Goal: Information Seeking & Learning: Learn about a topic

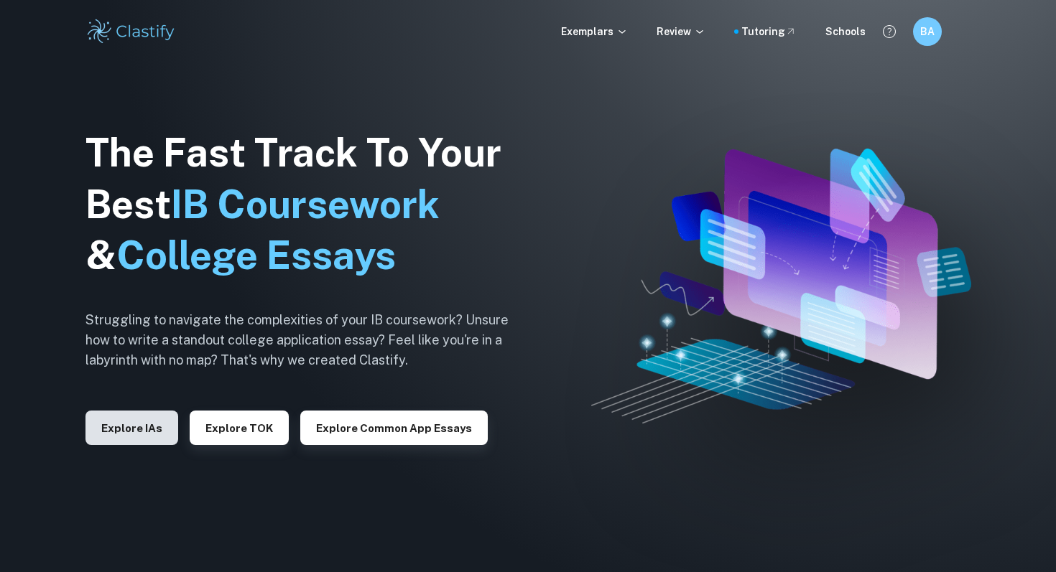
click at [172, 428] on button "Explore IAs" at bounding box center [131, 428] width 93 height 34
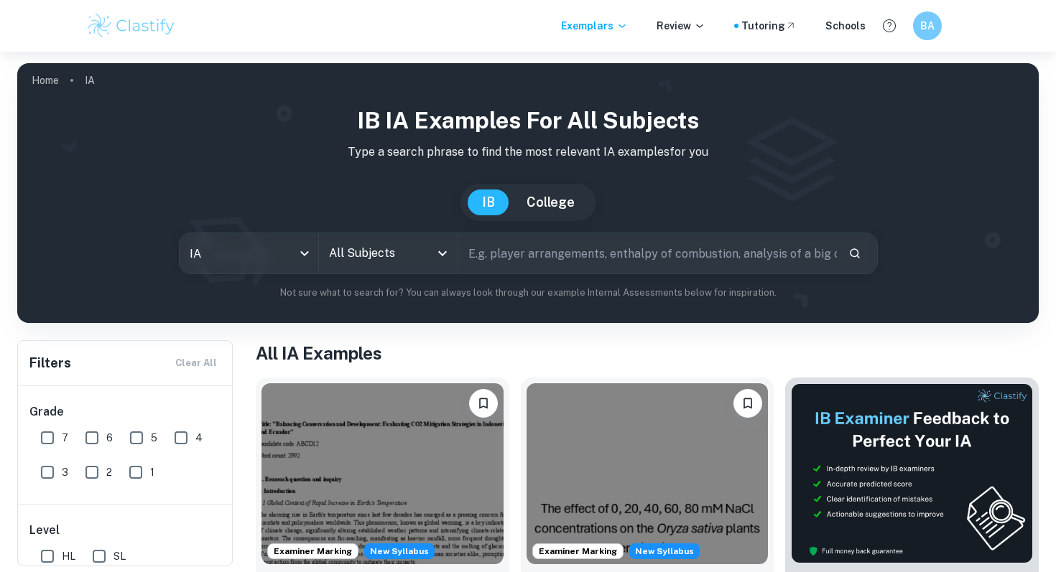
click at [539, 253] on input "text" at bounding box center [647, 253] width 378 height 40
click at [411, 256] on input "All Subjects" at bounding box center [377, 253] width 104 height 27
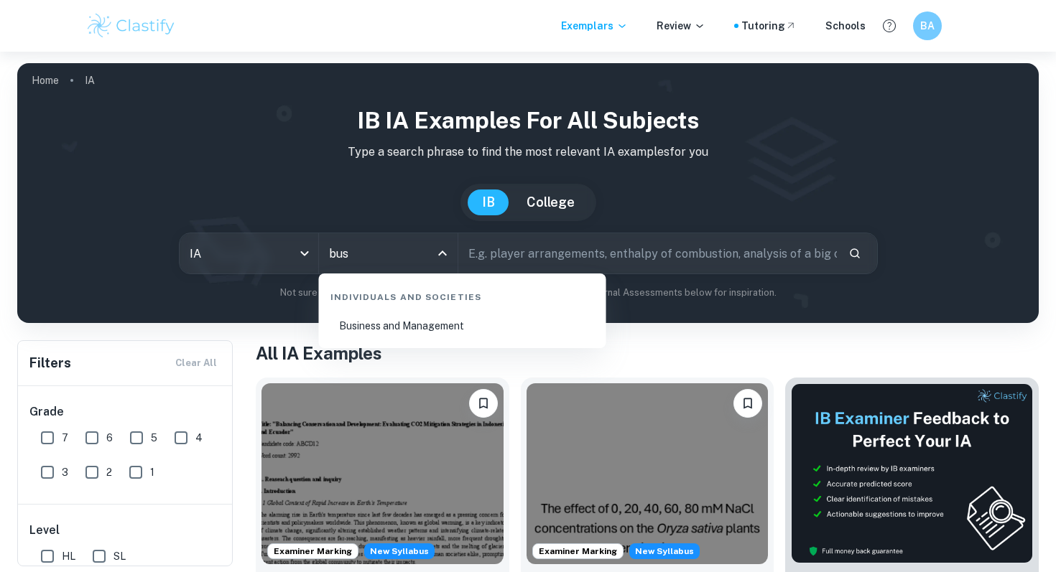
click at [424, 339] on li "Business and Management" at bounding box center [463, 326] width 276 height 33
type input "Business and Management"
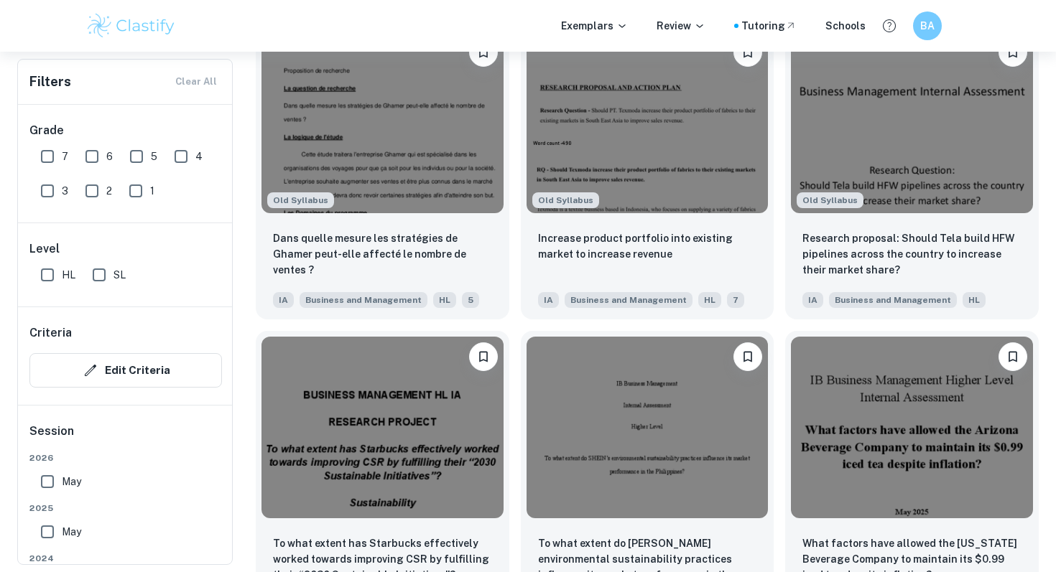
scroll to position [33725, 0]
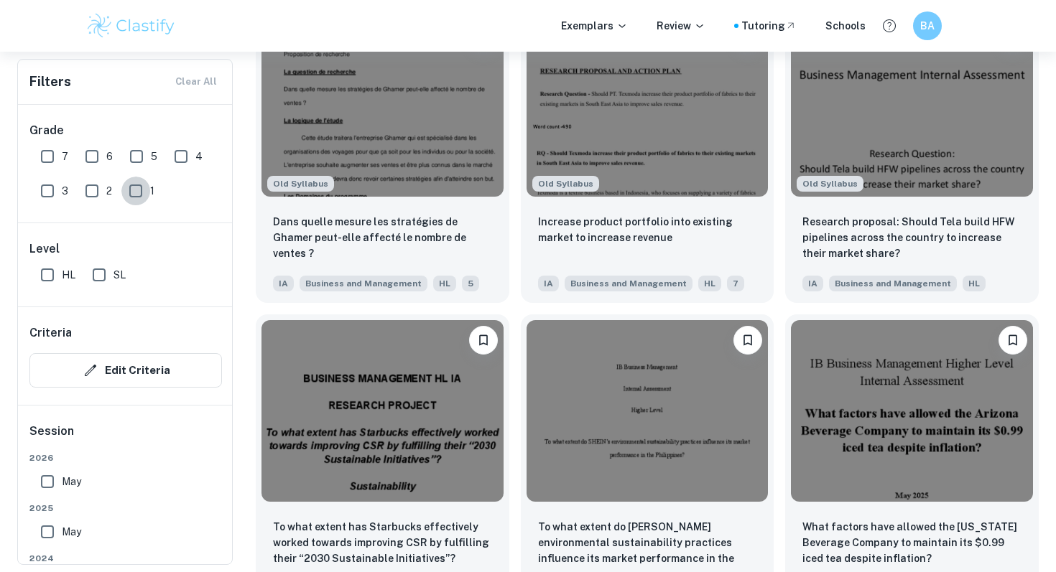
click at [132, 189] on input "1" at bounding box center [135, 191] width 29 height 29
checkbox input "true"
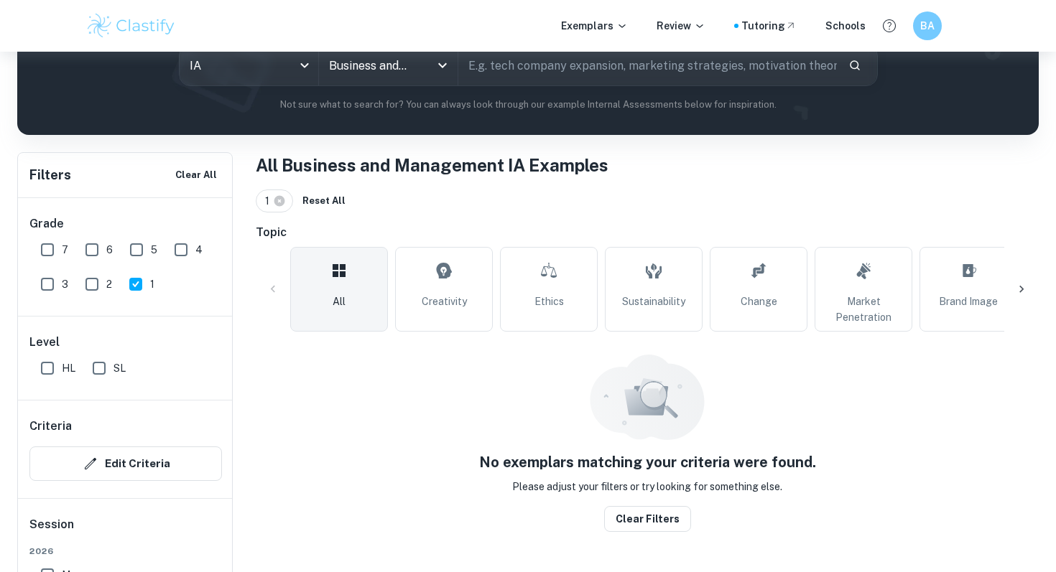
scroll to position [148, 0]
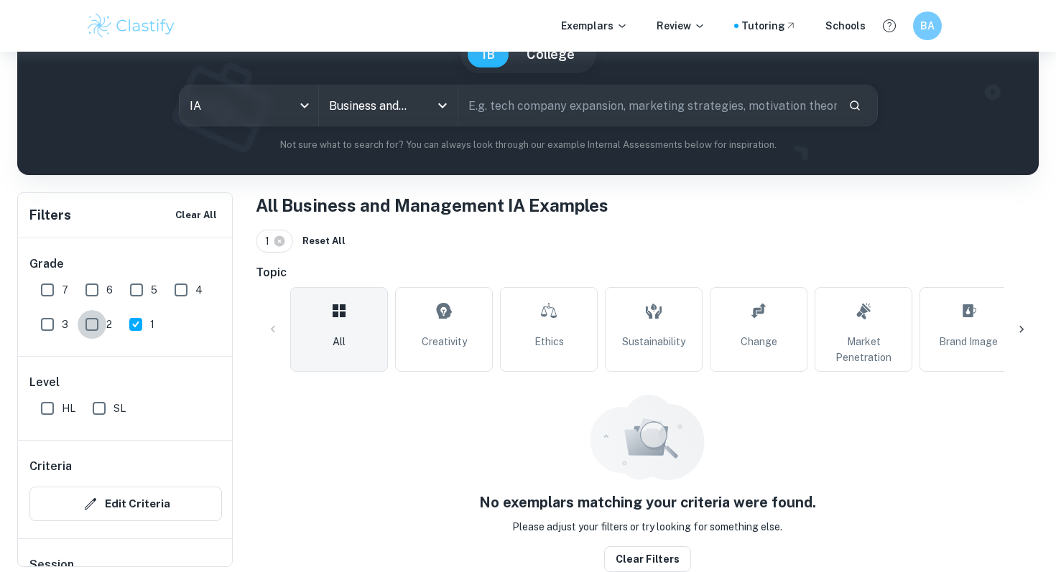
click at [88, 323] on input "2" at bounding box center [92, 324] width 29 height 29
checkbox input "true"
click at [139, 319] on input "1" at bounding box center [135, 324] width 29 height 29
checkbox input "false"
click at [55, 322] on input "3" at bounding box center [47, 324] width 29 height 29
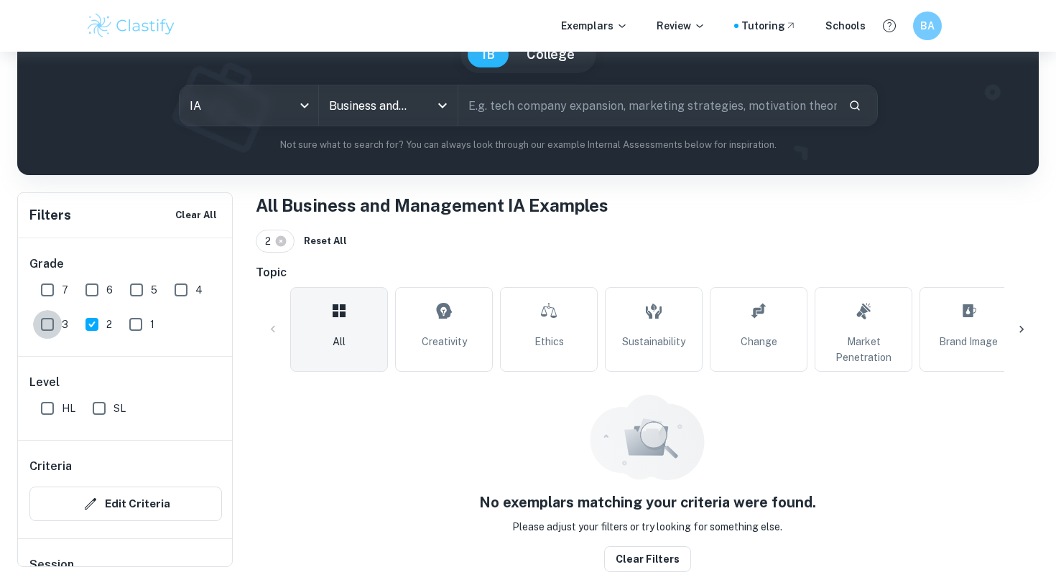
checkbox input "true"
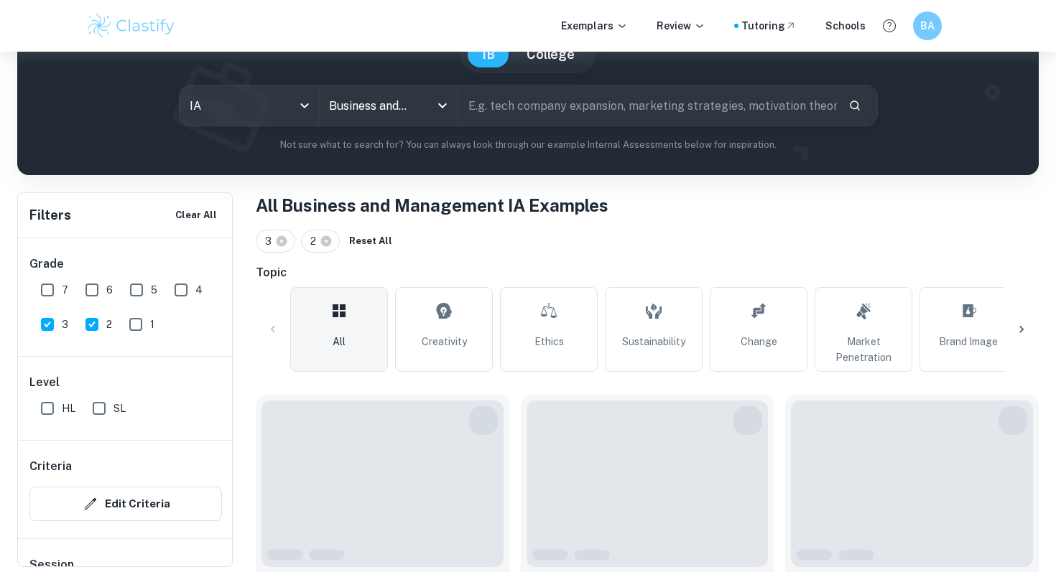
click at [92, 322] on input "2" at bounding box center [92, 324] width 29 height 29
checkbox input "false"
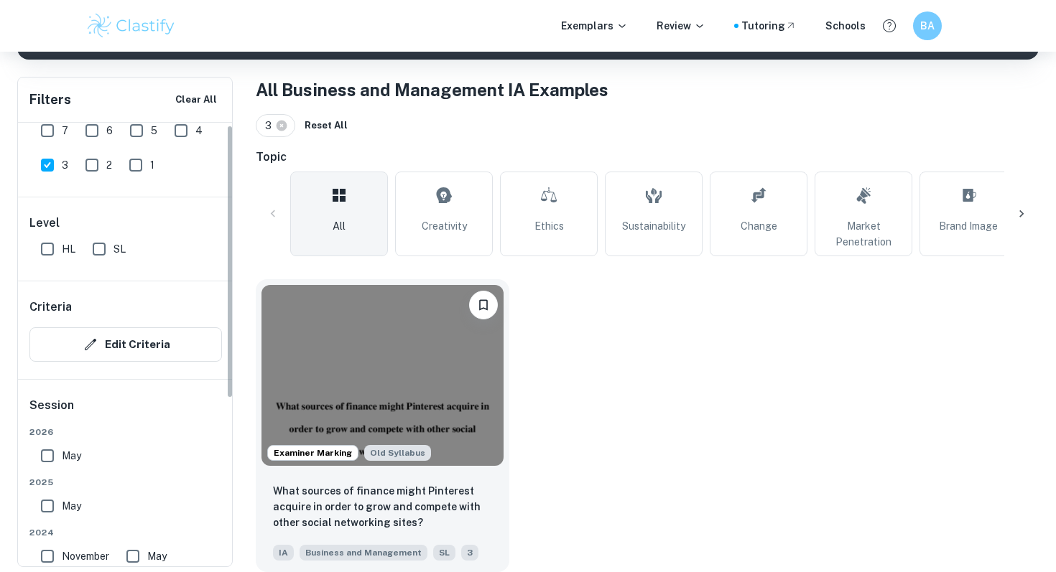
scroll to position [0, 0]
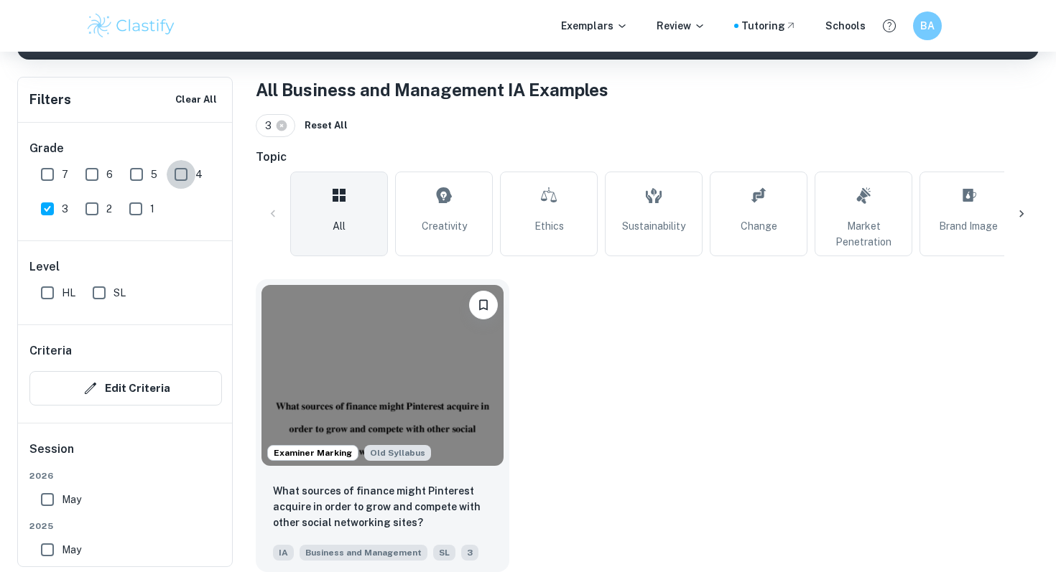
click at [179, 179] on input "4" at bounding box center [181, 174] width 29 height 29
checkbox input "true"
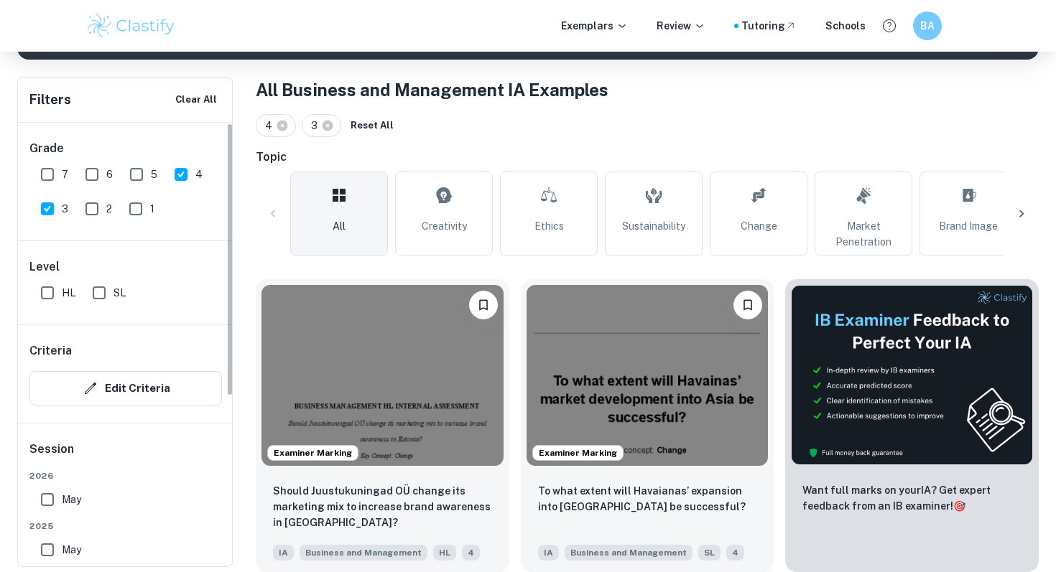
click at [40, 210] on input "3" at bounding box center [47, 209] width 29 height 29
checkbox input "false"
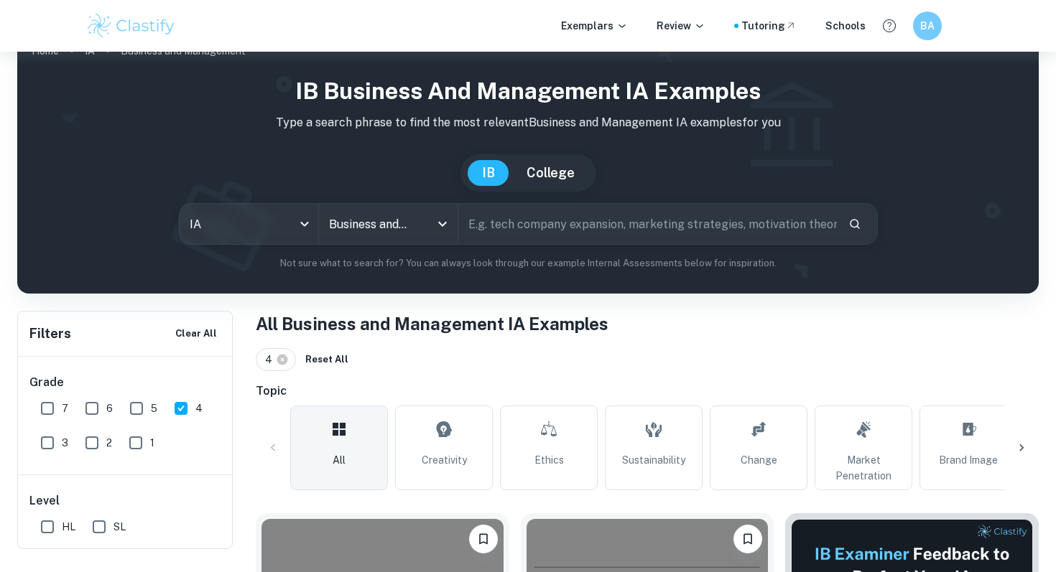
scroll to position [12, 0]
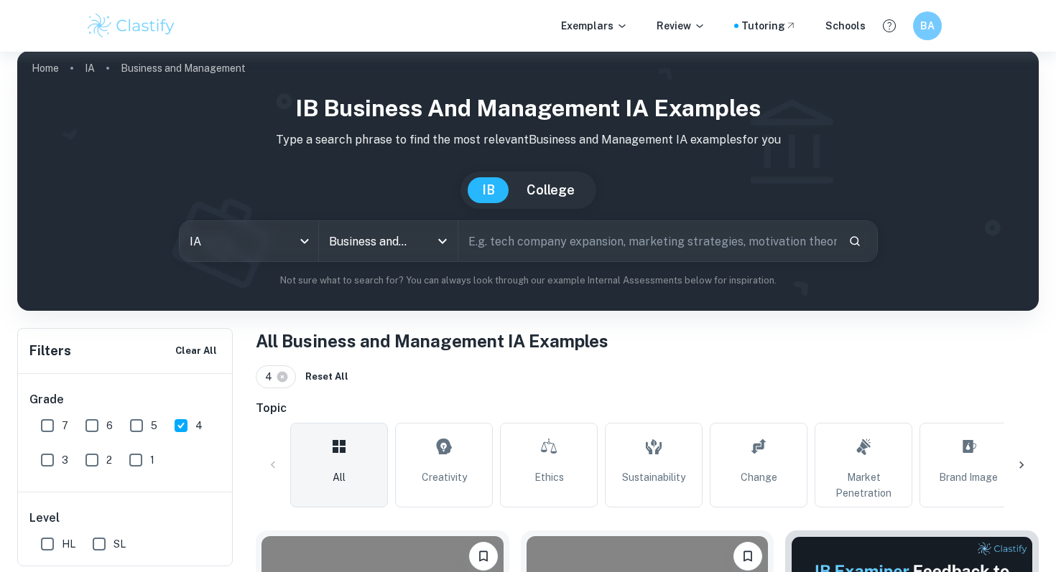
click at [129, 423] on input "5" at bounding box center [136, 425] width 29 height 29
checkbox input "true"
click at [190, 427] on input "4" at bounding box center [181, 425] width 29 height 29
checkbox input "false"
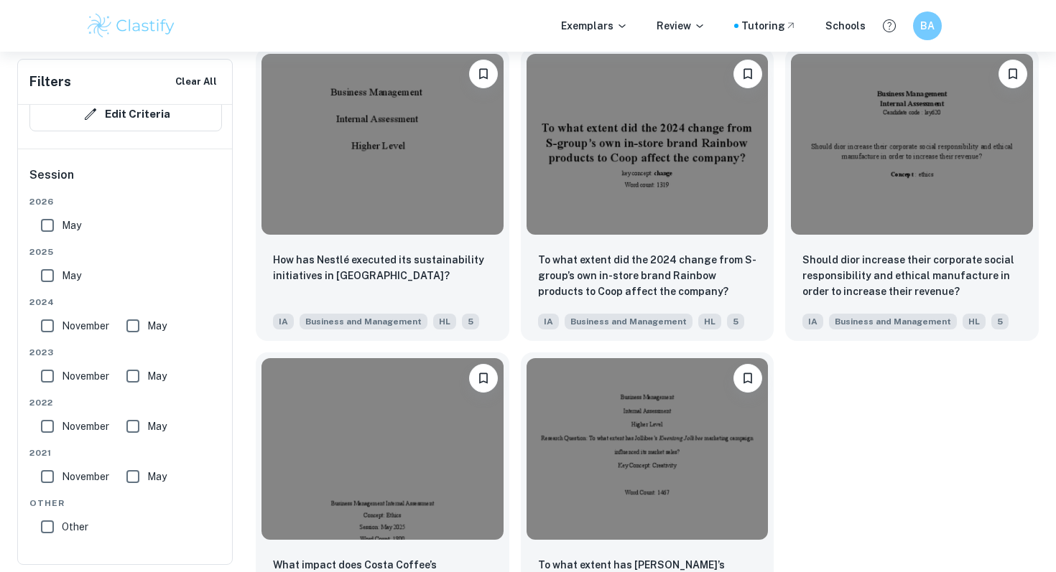
scroll to position [5986, 0]
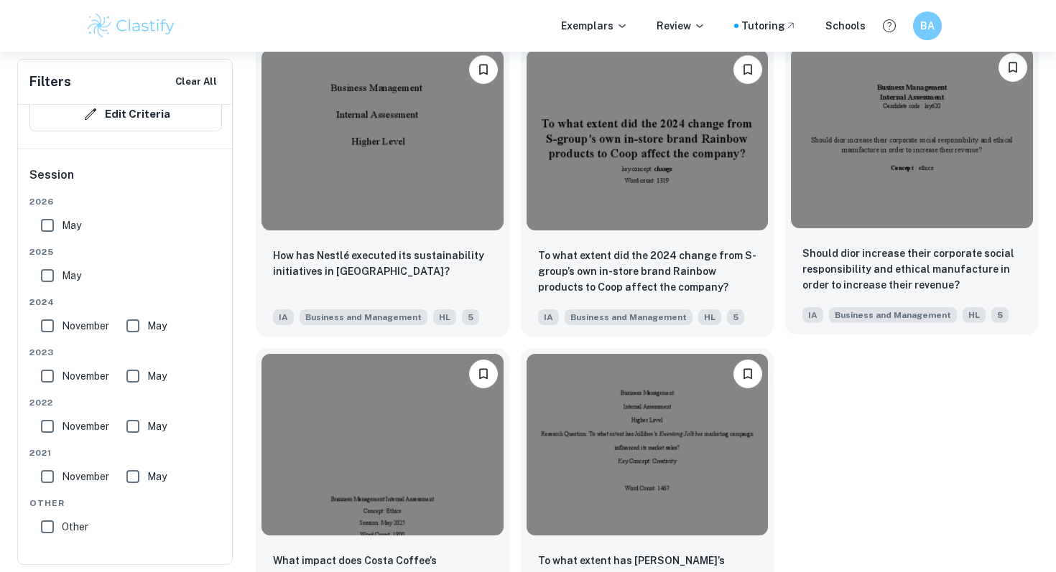
click at [856, 180] on img at bounding box center [912, 137] width 242 height 181
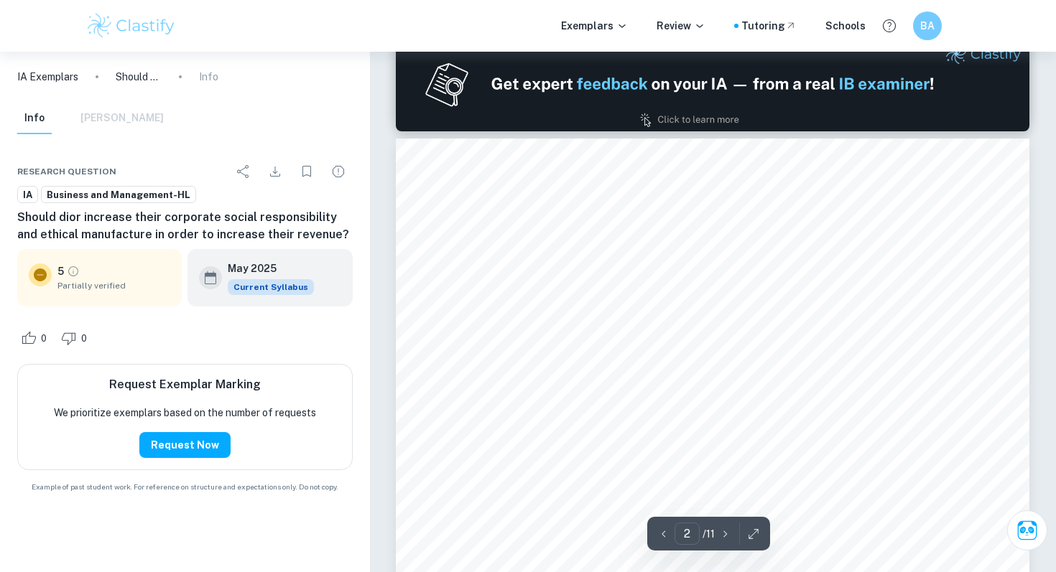
scroll to position [858, 0]
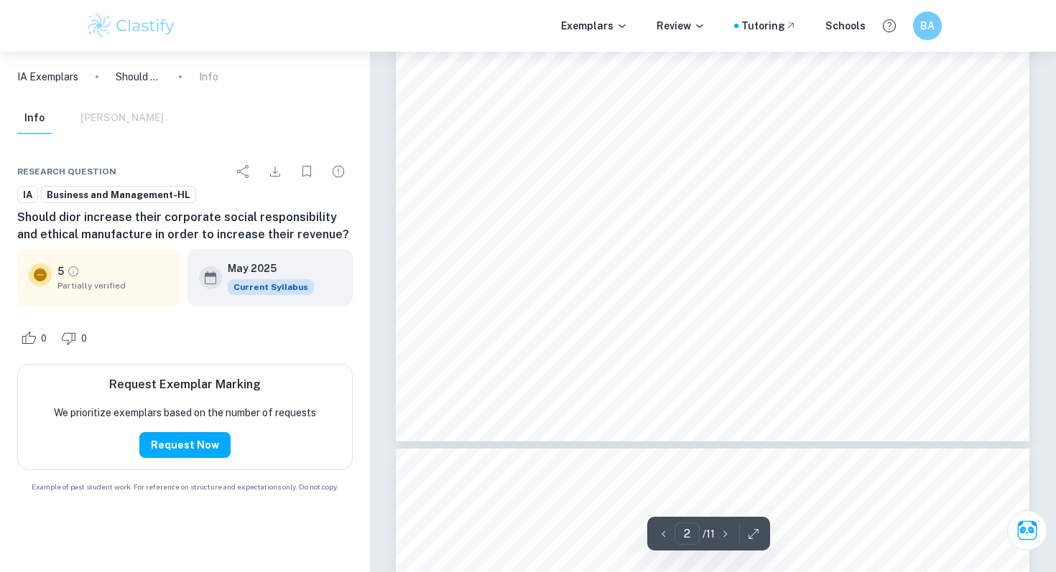
type input "3"
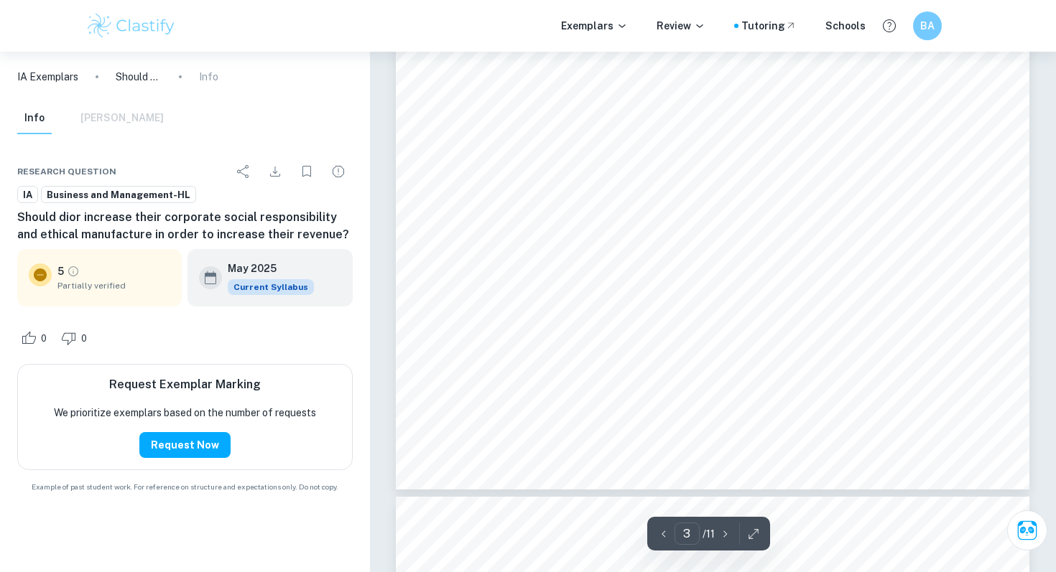
scroll to position [2168, 0]
